Goal: Information Seeking & Learning: Learn about a topic

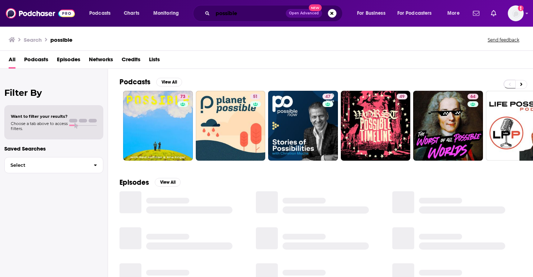
click at [240, 16] on input "possible" at bounding box center [249, 14] width 73 height 12
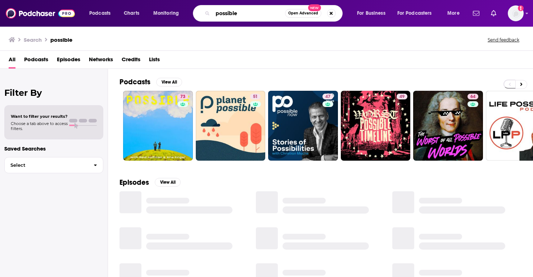
click at [240, 16] on input "possible" at bounding box center [249, 14] width 72 height 12
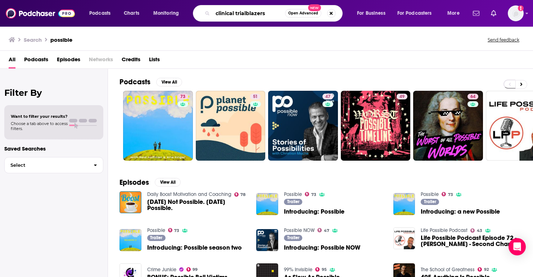
type input "clinical trialblazers"
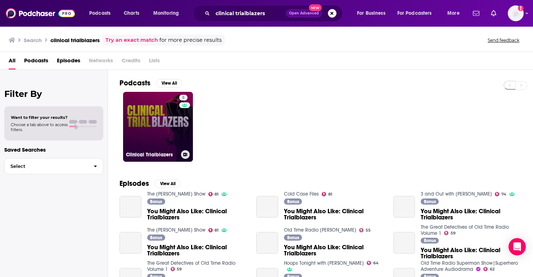
click at [163, 125] on link "8 Clinical Trialblazers" at bounding box center [158, 127] width 70 height 70
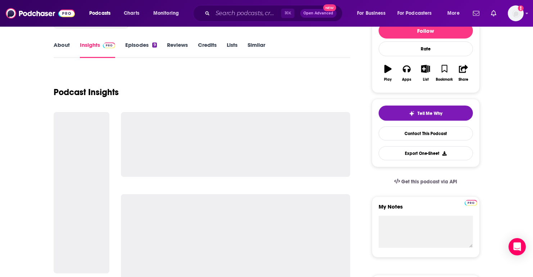
scroll to position [99, 0]
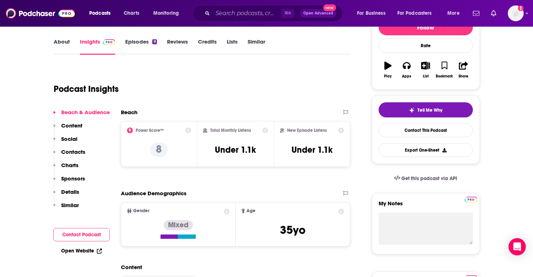
click at [72, 167] on p "Charts" at bounding box center [69, 164] width 17 height 7
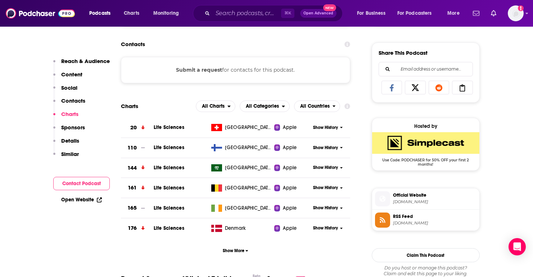
scroll to position [436, 0]
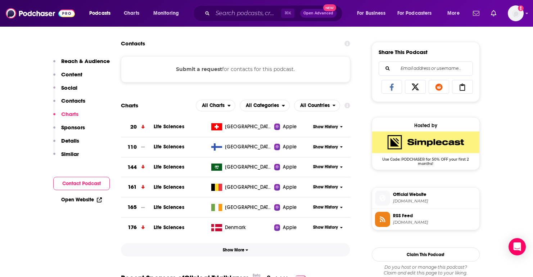
click at [234, 252] on span "Show More" at bounding box center [236, 249] width 26 height 5
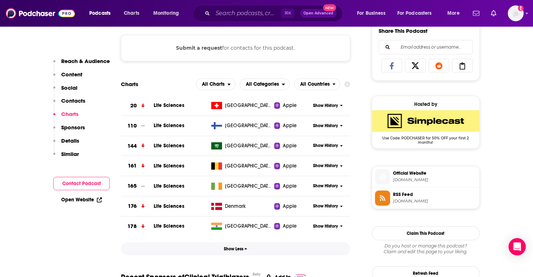
scroll to position [449, 0]
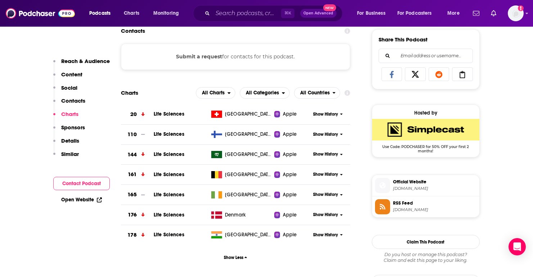
click at [274, 106] on td "Apple" at bounding box center [292, 114] width 36 height 20
click at [270, 90] on span "All Categories" at bounding box center [261, 93] width 42 height 12
click at [318, 91] on span "All Countries" at bounding box center [314, 92] width 29 height 5
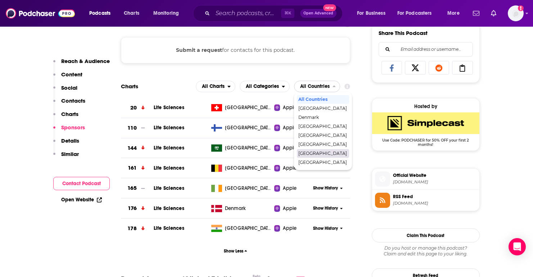
scroll to position [460, 0]
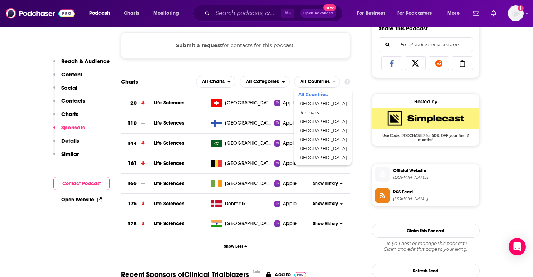
click at [346, 56] on div "Submit a request for contacts for this podcast." at bounding box center [235, 45] width 229 height 26
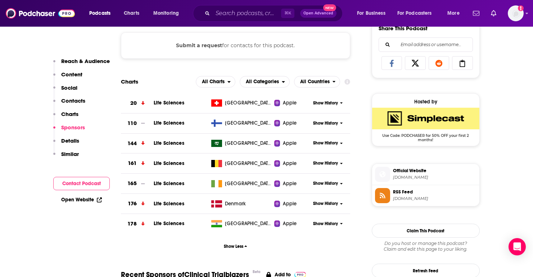
scroll to position [483, 0]
